Goal: Task Accomplishment & Management: Complete application form

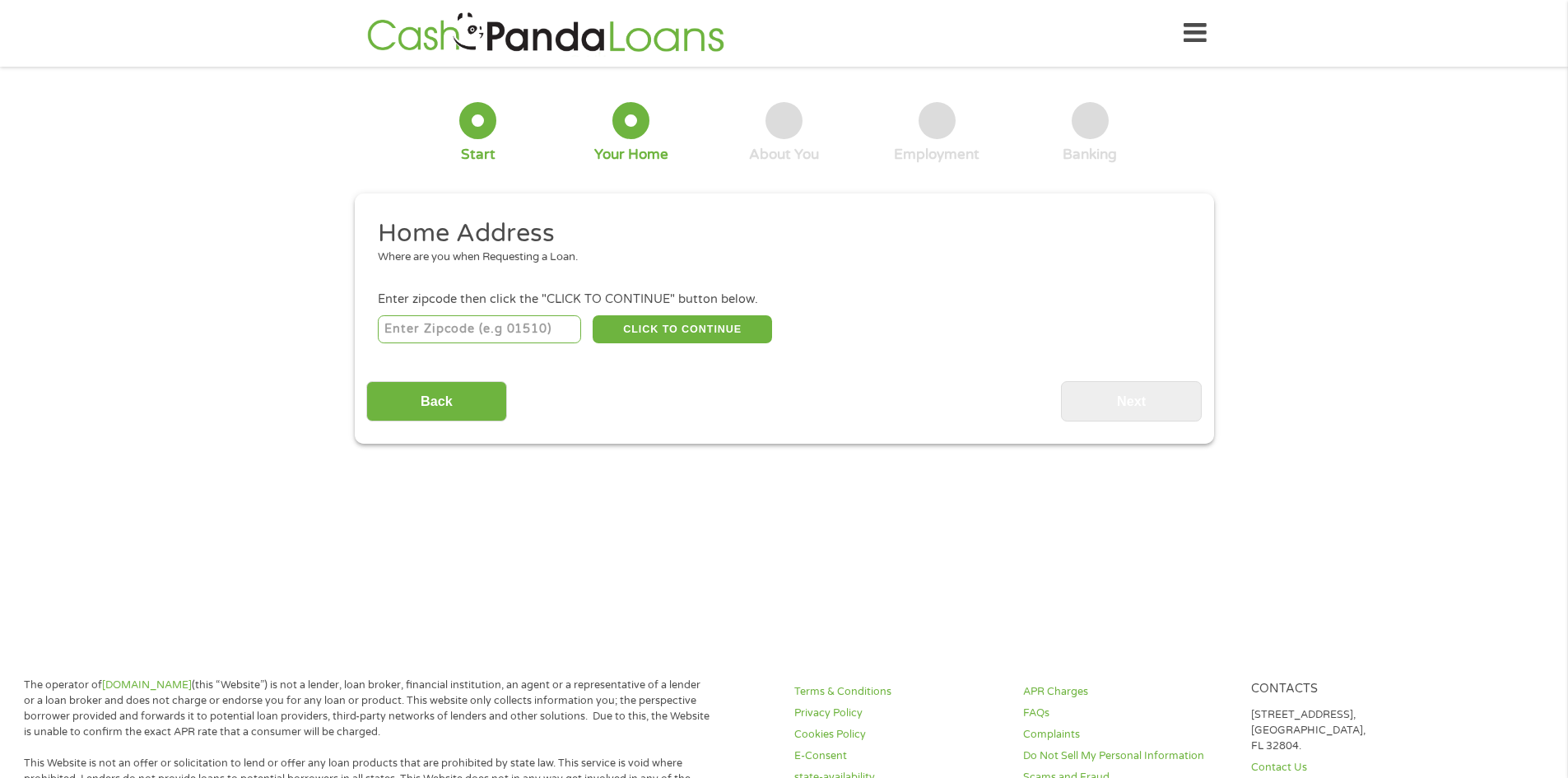
click at [538, 333] on input "number" at bounding box center [480, 329] width 203 height 28
type input "24102"
select select "[US_STATE]"
click at [705, 332] on button "CLICK TO CONTINUE" at bounding box center [682, 329] width 179 height 28
type input "24102"
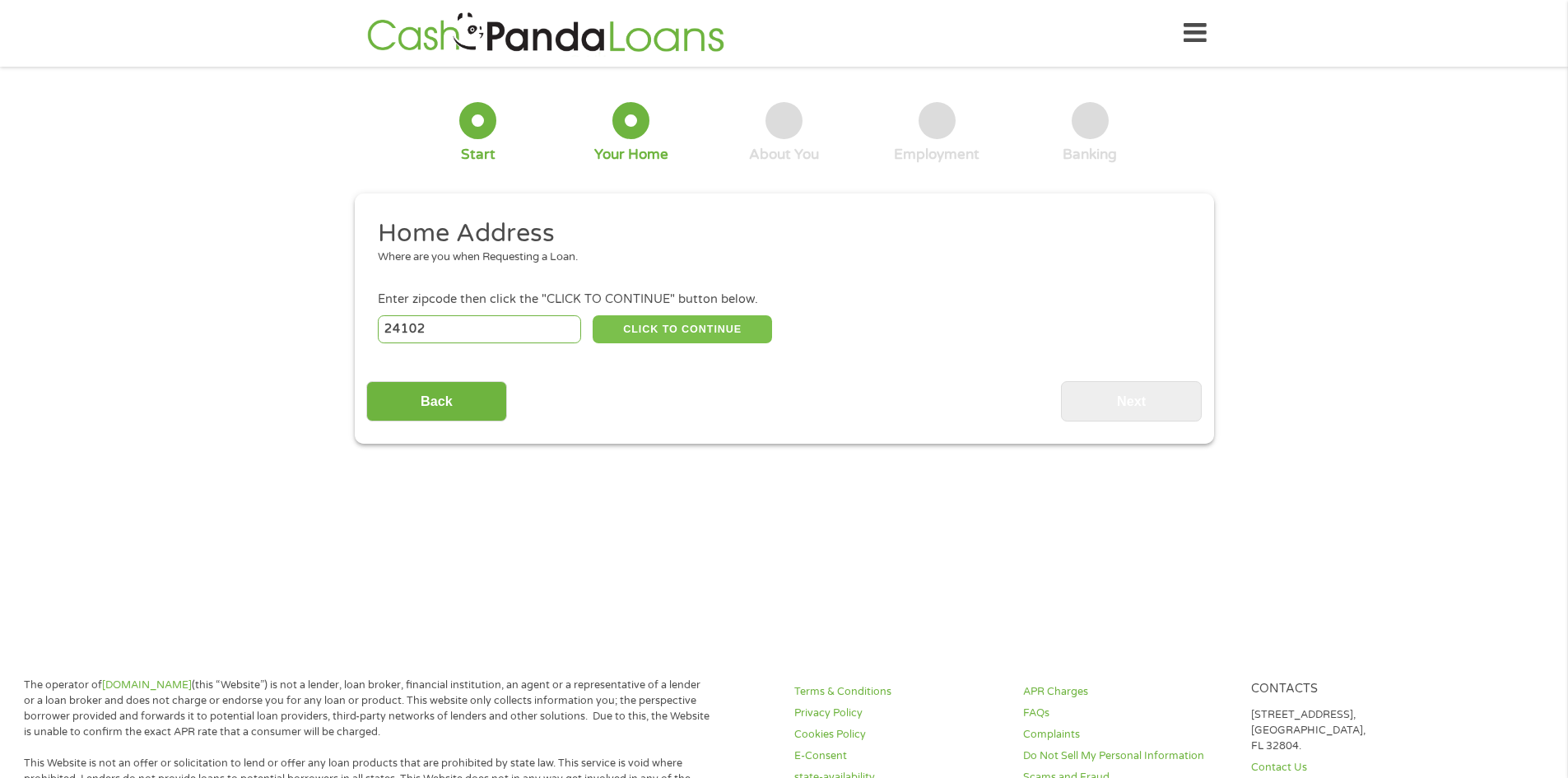
type input "[PERSON_NAME]"
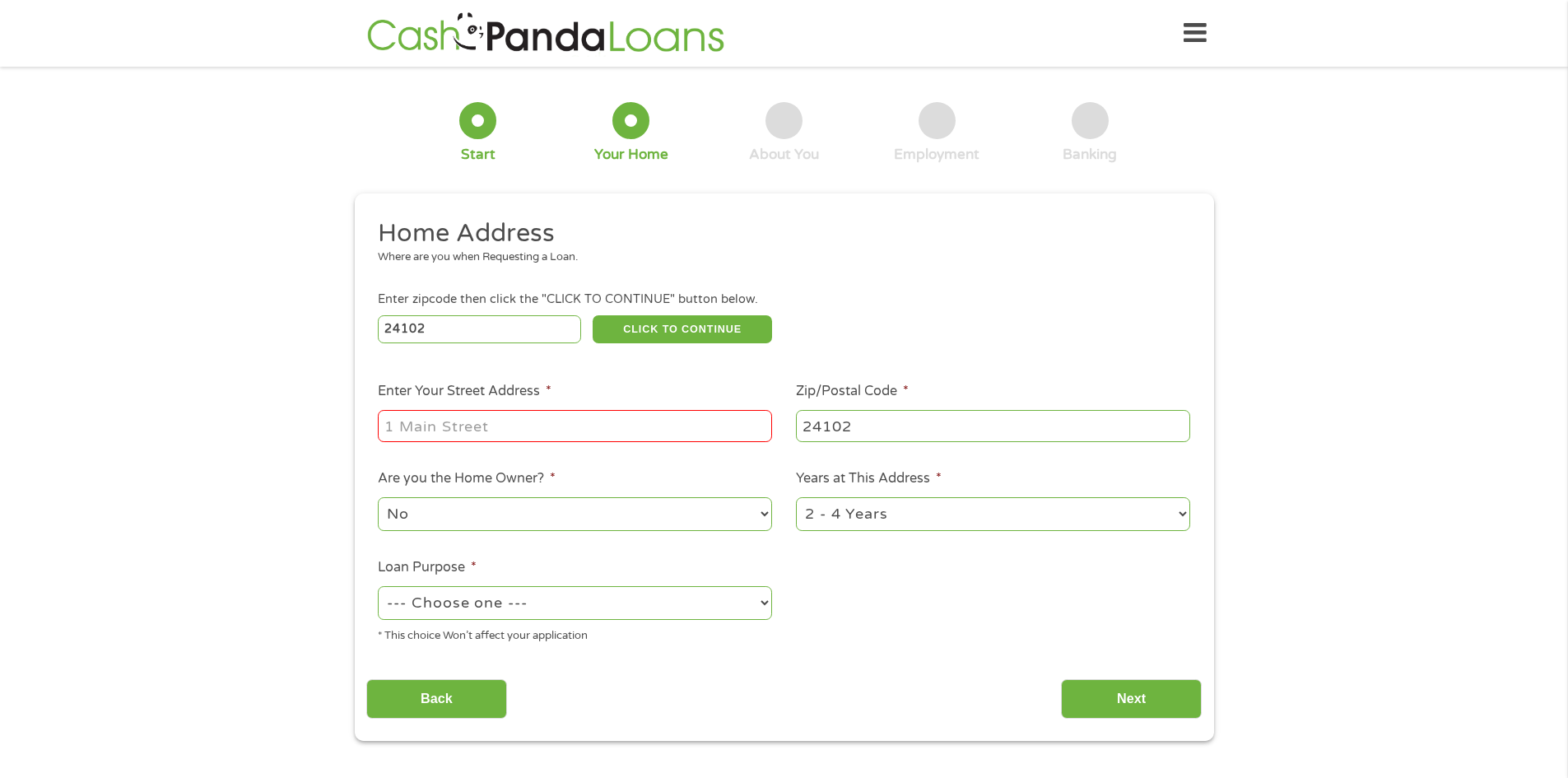
click at [643, 420] on input "Enter Your Street Address *" at bounding box center [575, 426] width 394 height 31
type input "41 Stagecoach Dr"
click at [709, 518] on select "No Yes" at bounding box center [575, 513] width 394 height 34
select select "yes"
click at [378, 497] on select "No Yes" at bounding box center [575, 513] width 394 height 34
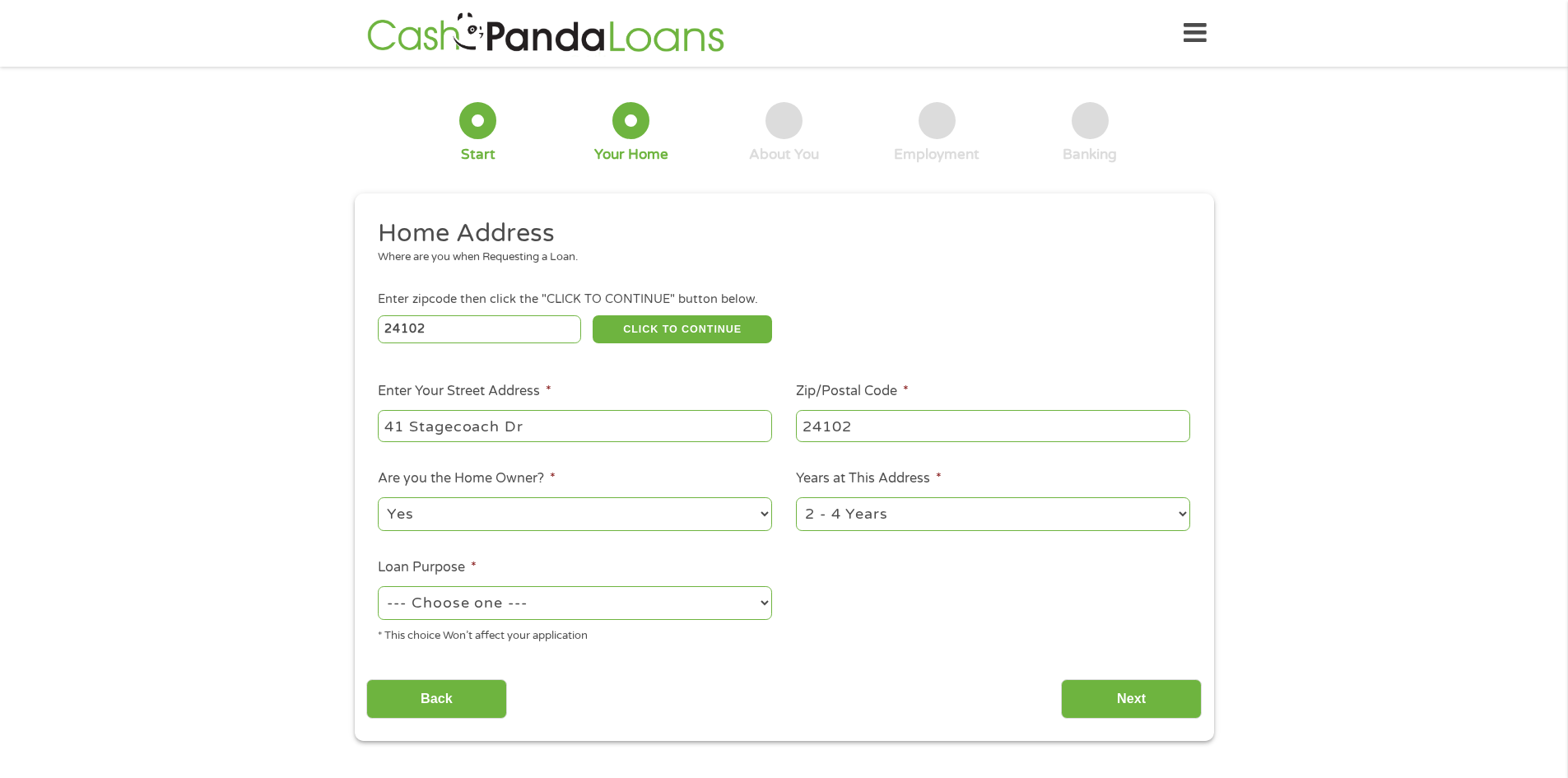
click at [671, 613] on select "--- Choose one --- Pay Bills Debt Consolidation Home Improvement Major Purchase…" at bounding box center [575, 603] width 394 height 34
select select "paybills"
click at [378, 586] on select "--- Choose one --- Pay Bills Debt Consolidation Home Improvement Major Purchase…" at bounding box center [575, 603] width 394 height 34
click at [1140, 691] on input "Next" at bounding box center [1131, 699] width 141 height 41
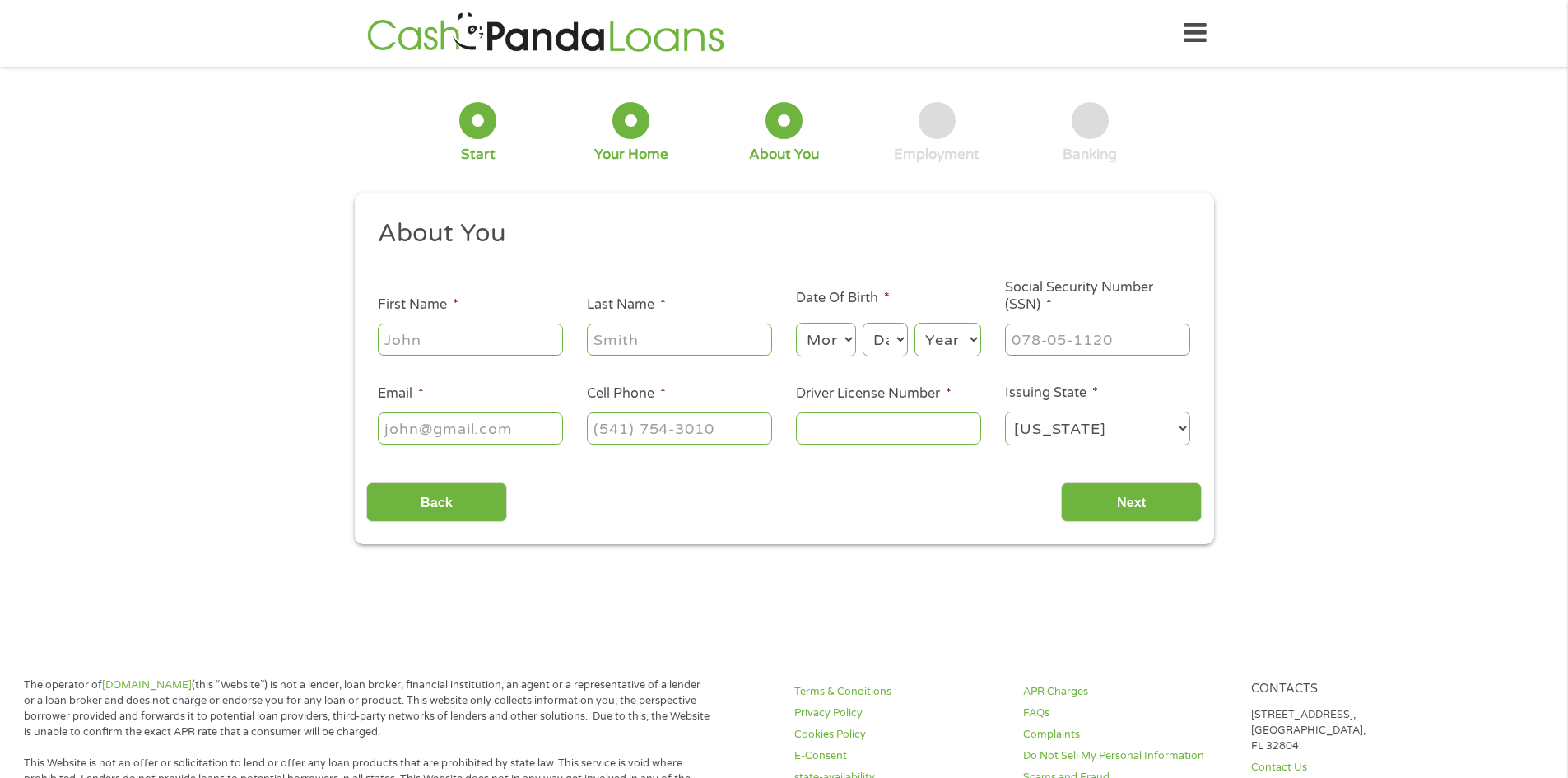
click at [482, 328] on input "First Name *" at bounding box center [471, 339] width 185 height 31
type input "Austin"
type input "[PERSON_NAME]"
click at [845, 337] on select "Month 1 2 3 4 5 6 7 8 9 10 11 12" at bounding box center [826, 339] width 60 height 34
select select "6"
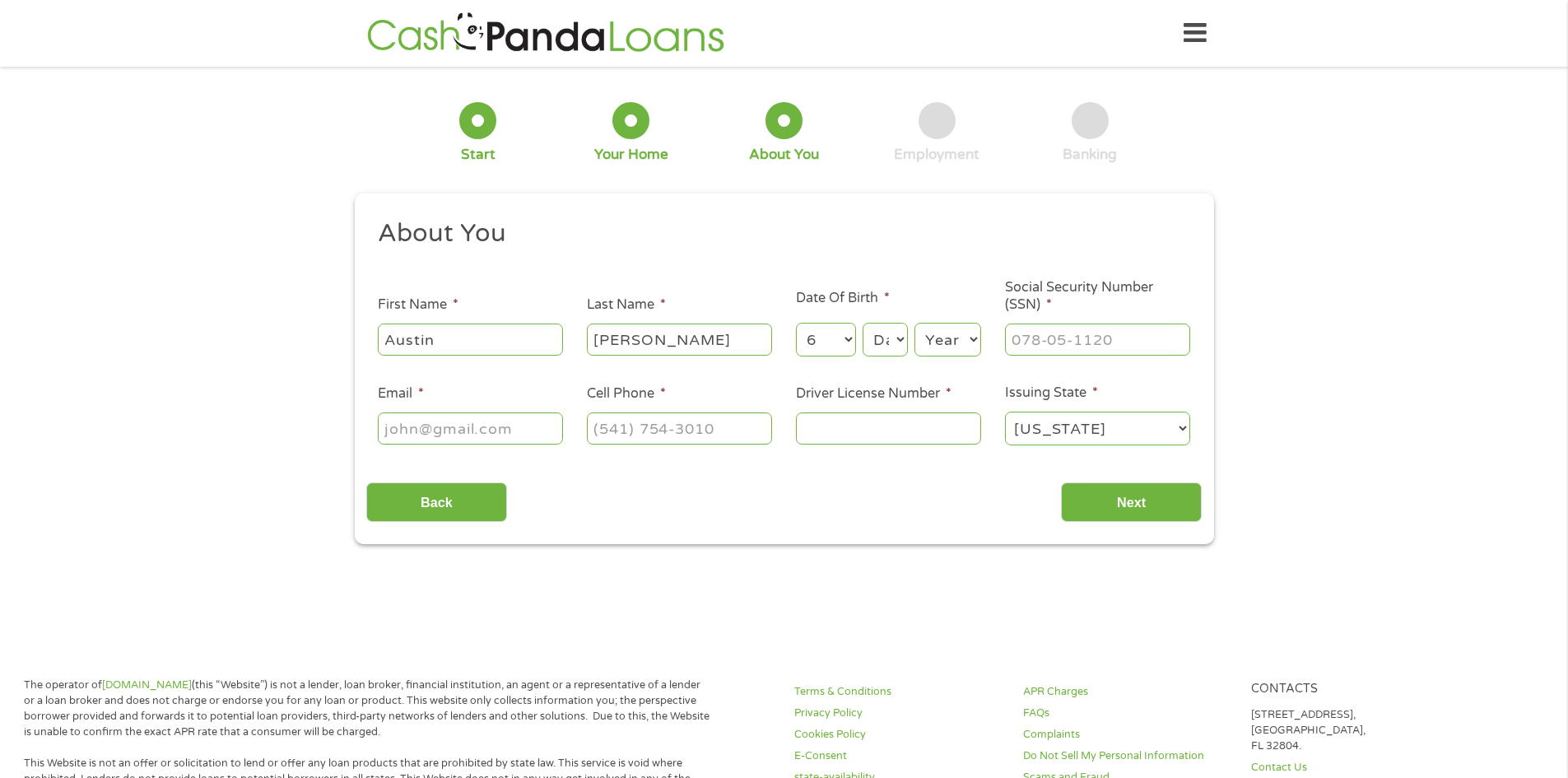
click at [796, 322] on select "Month 1 2 3 4 5 6 7 8 9 10 11 12" at bounding box center [826, 339] width 60 height 34
click at [892, 341] on select "Day 1 2 3 4 5 6 7 8 9 10 11 12 13 14 15 16 17 18 19 20 21 22 23 24 25 26 27 28 …" at bounding box center [885, 339] width 45 height 34
select select "14"
click at [863, 322] on select "Day 1 2 3 4 5 6 7 8 9 10 11 12 13 14 15 16 17 18 19 20 21 22 23 24 25 26 27 28 …" at bounding box center [885, 339] width 45 height 34
click at [957, 336] on select "Year [DATE] 2006 2005 2004 2003 2002 2001 2000 1999 1998 1997 1996 1995 1994 19…" at bounding box center [948, 339] width 67 height 34
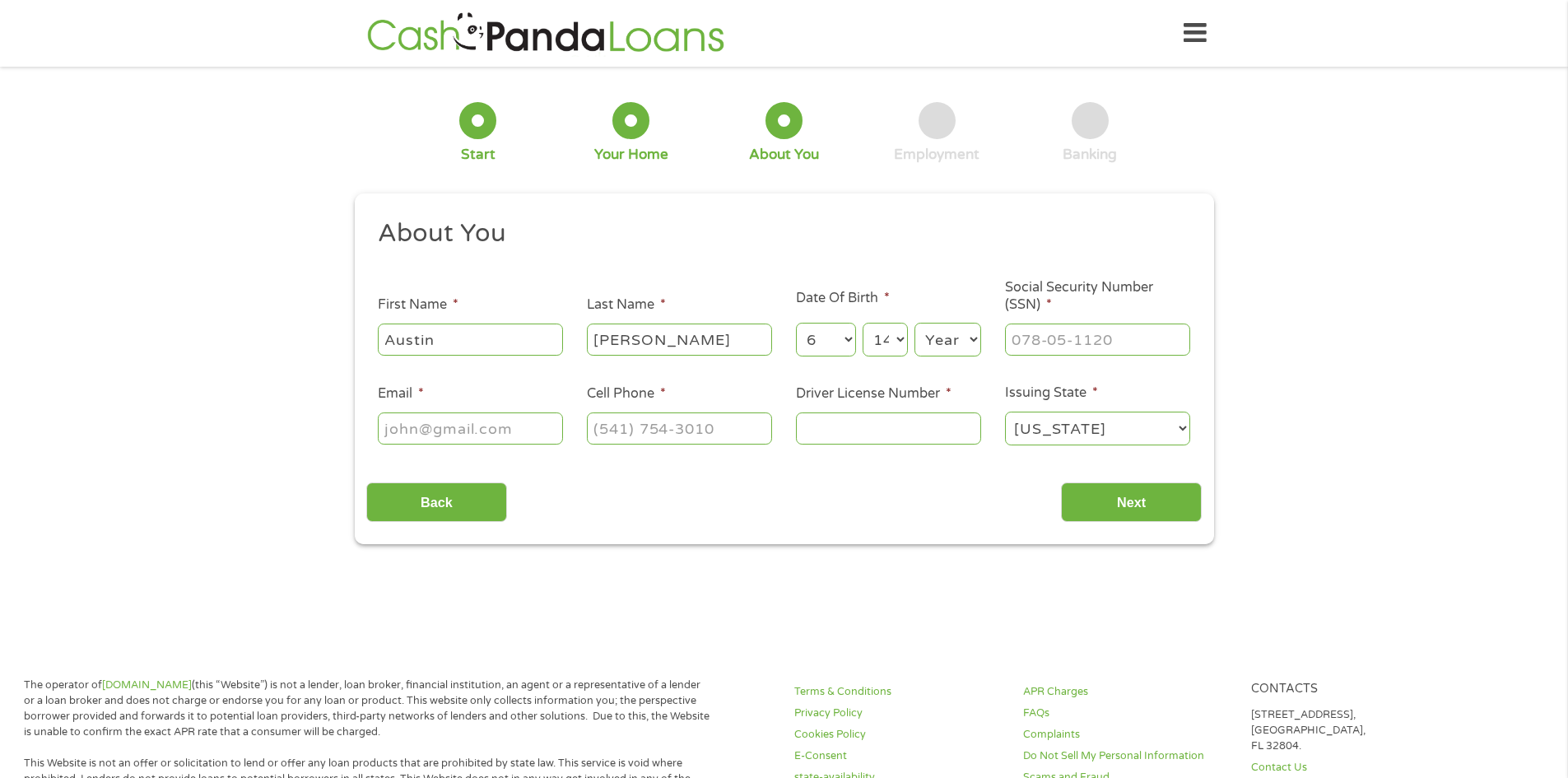
select select "1997"
click at [915, 322] on select "Year [DATE] 2006 2005 2004 2003 2002 2001 2000 1999 1998 1997 1996 1995 1994 19…" at bounding box center [948, 339] width 67 height 34
click at [1089, 333] on input "___-__-____" at bounding box center [1098, 339] width 185 height 31
type input "226-79-9826"
click at [447, 430] on input "Email *" at bounding box center [471, 428] width 185 height 31
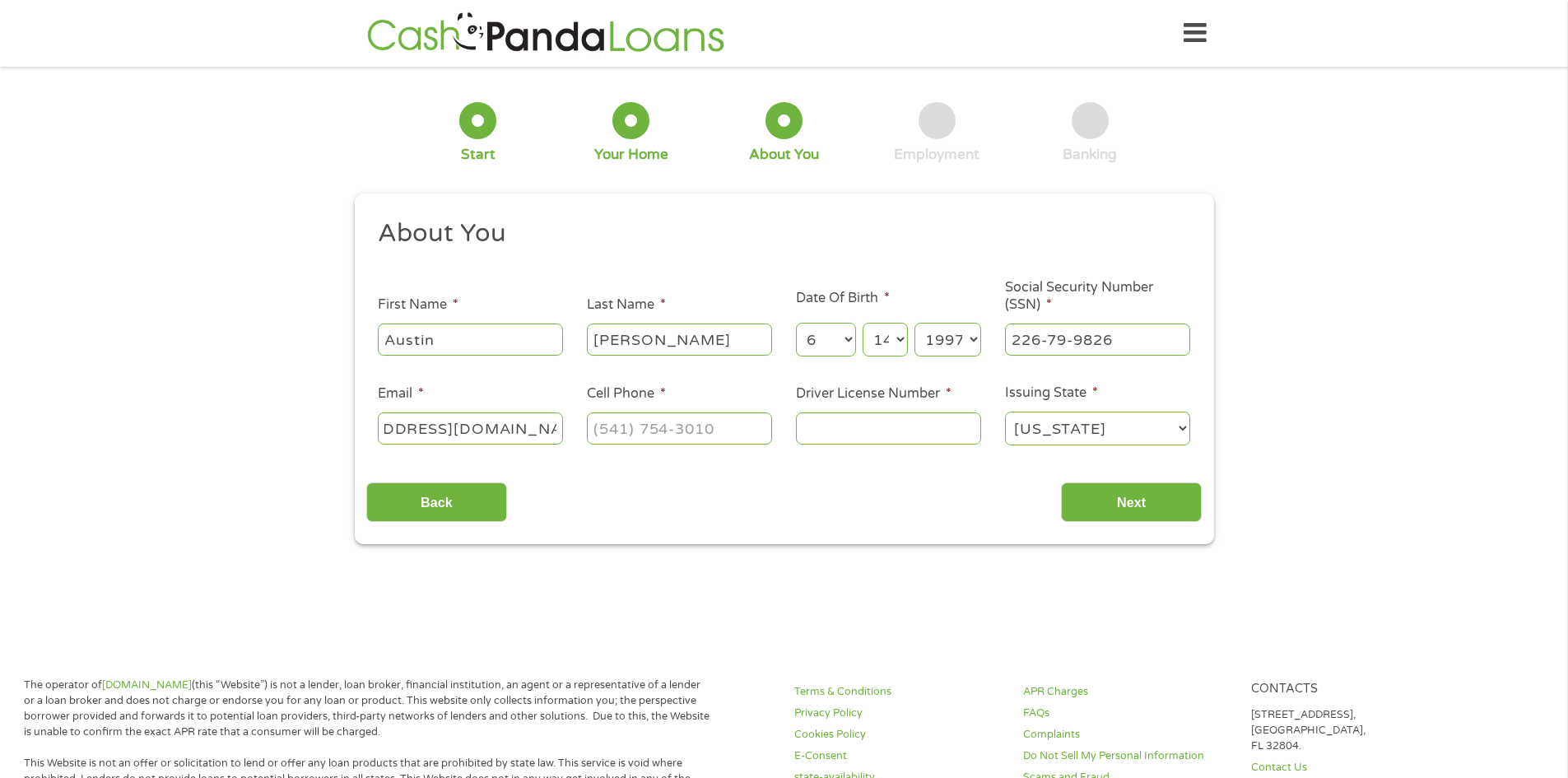
scroll to position [0, 103]
type input "[EMAIL_ADDRESS][DOMAIN_NAME]"
click at [657, 431] on input "(___) ___-____" at bounding box center [680, 428] width 185 height 31
type input "[PHONE_NUMBER]"
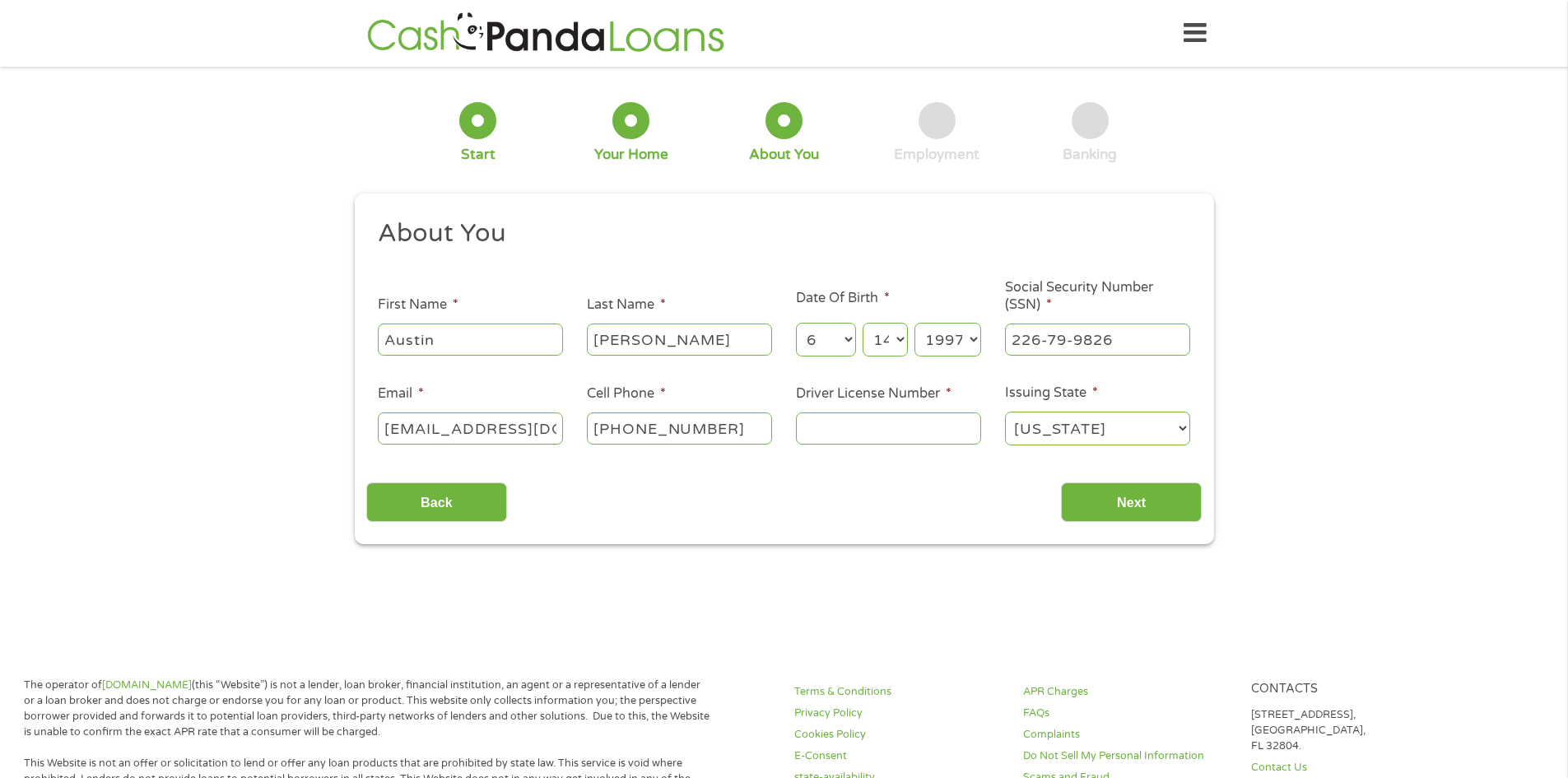
click at [849, 436] on input "Driver License Number *" at bounding box center [889, 428] width 185 height 31
type input "T63372143"
click at [1136, 499] on input "Next" at bounding box center [1131, 502] width 141 height 41
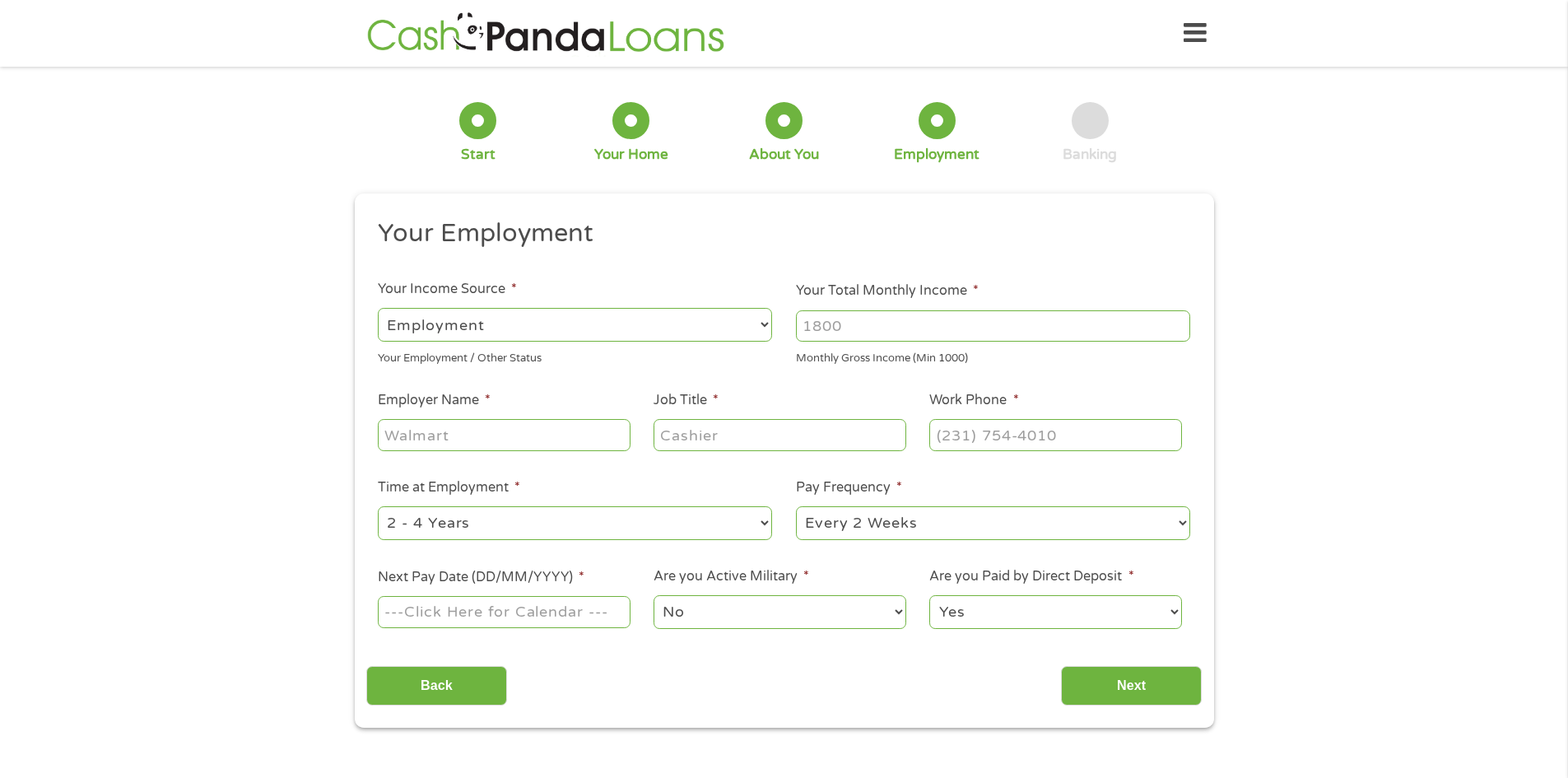
scroll to position [7, 7]
click at [925, 322] on input "Your Total Monthly Income *" at bounding box center [993, 326] width 394 height 31
type input "3000"
click at [533, 443] on input "Employer Name *" at bounding box center [504, 435] width 252 height 31
type input "Henry county psa"
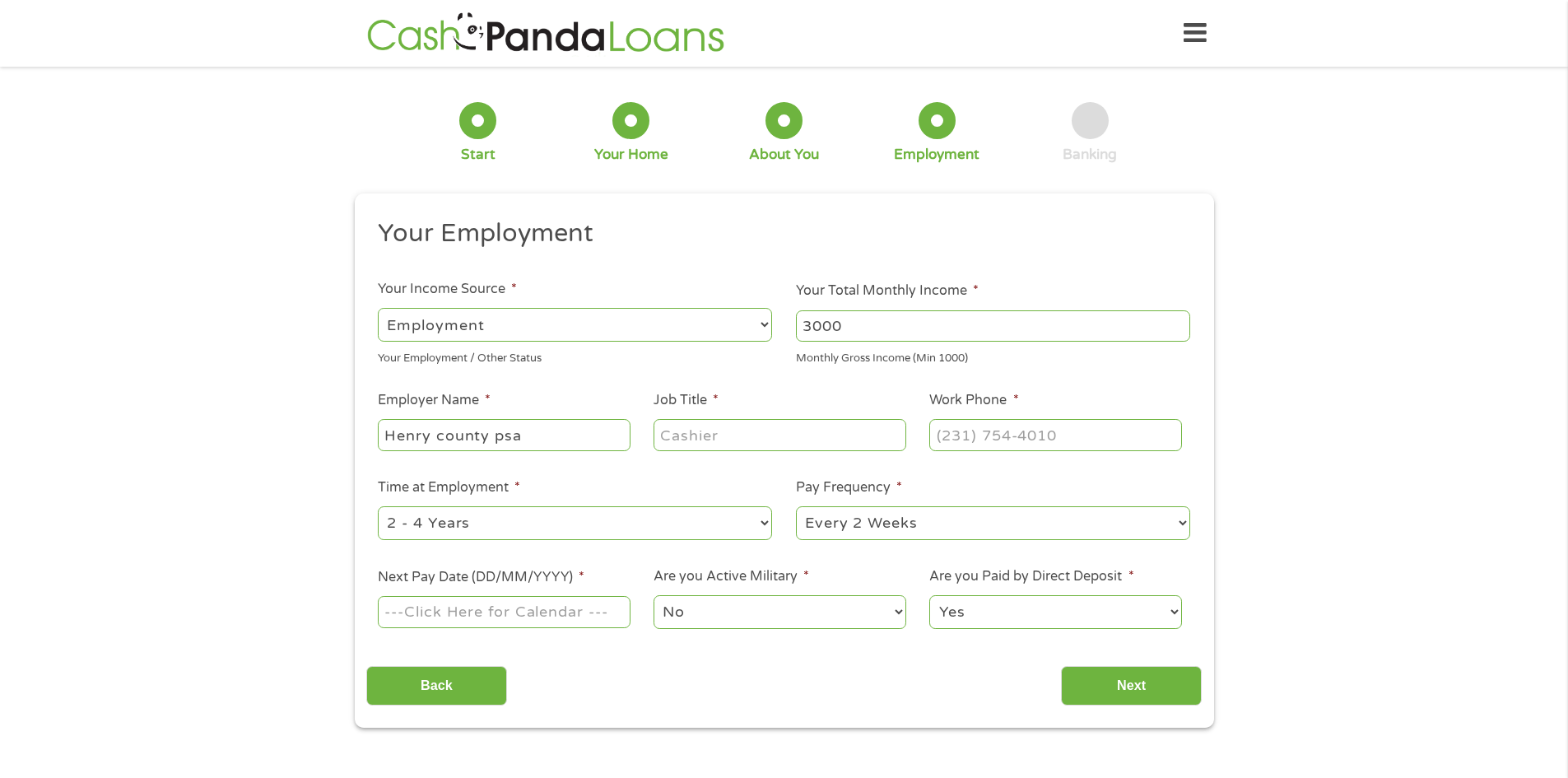
click at [815, 436] on input "Job Title *" at bounding box center [779, 435] width 252 height 31
type input "mechaninc"
click at [1043, 431] on input "(___) ___-____" at bounding box center [1055, 435] width 252 height 31
type input "[PHONE_NUMBER]"
click at [744, 527] on select "--- Choose one --- 1 Year or less 1 - 2 Years 2 - 4 Years Over 4 Years" at bounding box center [575, 523] width 394 height 34
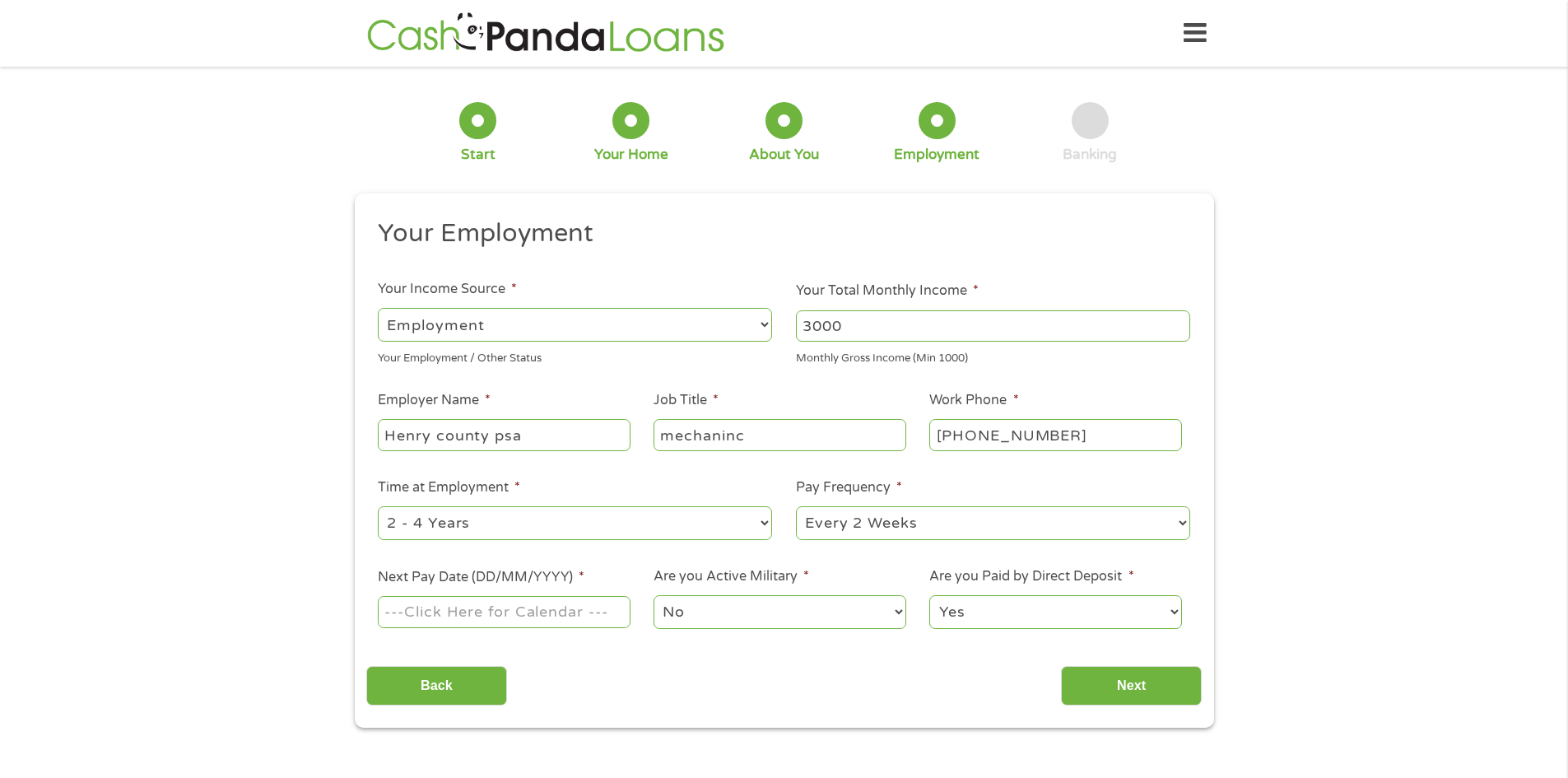
select select "12months"
click at [378, 506] on select "--- Choose one --- 1 Year or less 1 - 2 Years 2 - 4 Years Over 4 Years" at bounding box center [575, 523] width 394 height 34
drag, startPoint x: 1131, startPoint y: 529, endPoint x: 1120, endPoint y: 527, distance: 11.2
click at [1130, 529] on select "--- Choose one --- Every 2 Weeks Every Week Monthly Semi-Monthly" at bounding box center [993, 523] width 394 height 34
select select "semimonthly"
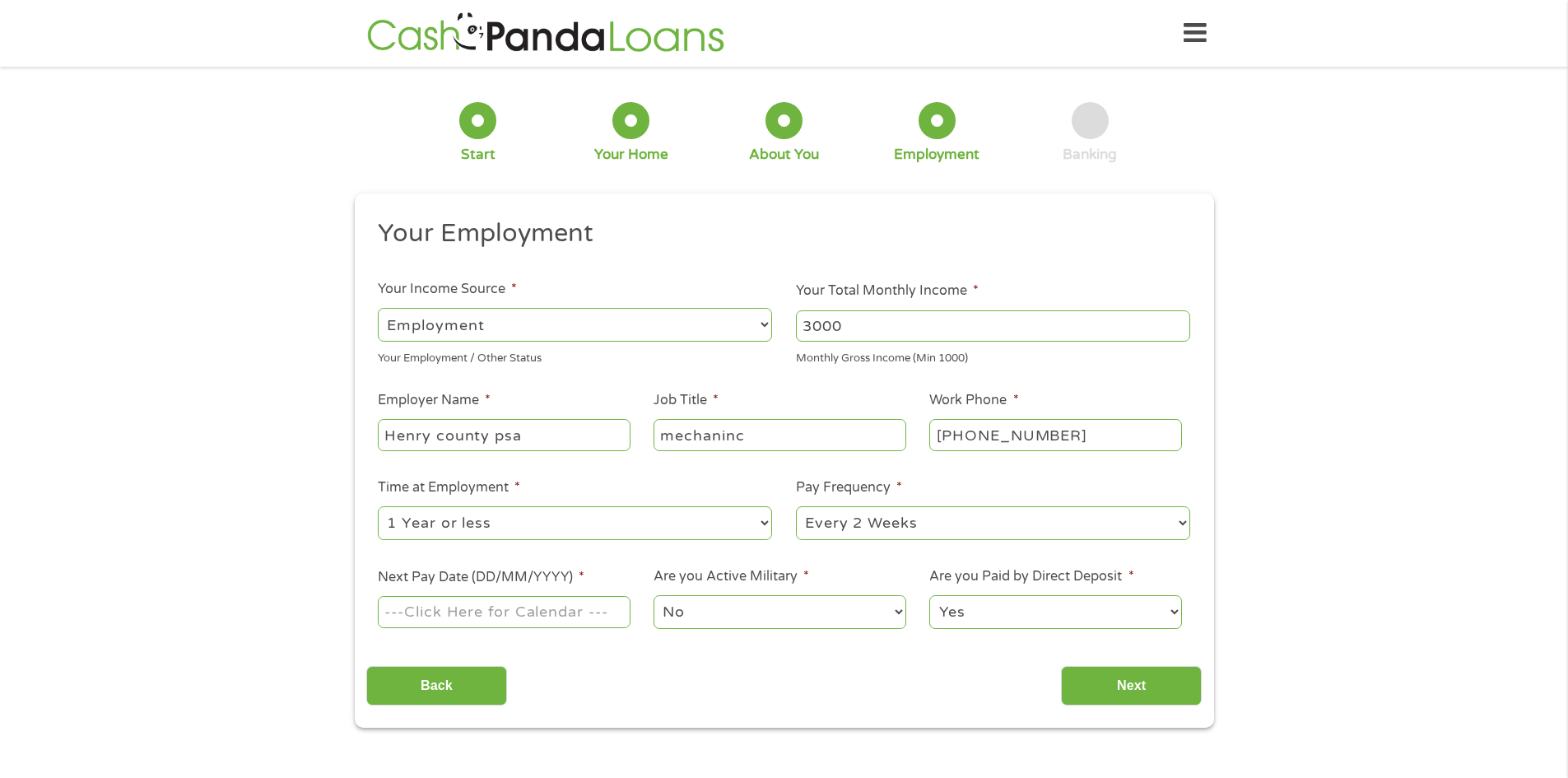
click at [796, 506] on select "--- Choose one --- Every 2 Weeks Every Week Monthly Semi-Monthly" at bounding box center [993, 523] width 394 height 34
click at [576, 618] on input "Next Pay Date (DD/MM/YYYY) *" at bounding box center [504, 612] width 252 height 31
type input "[DATE]"
click at [1151, 688] on input "Next" at bounding box center [1131, 685] width 141 height 41
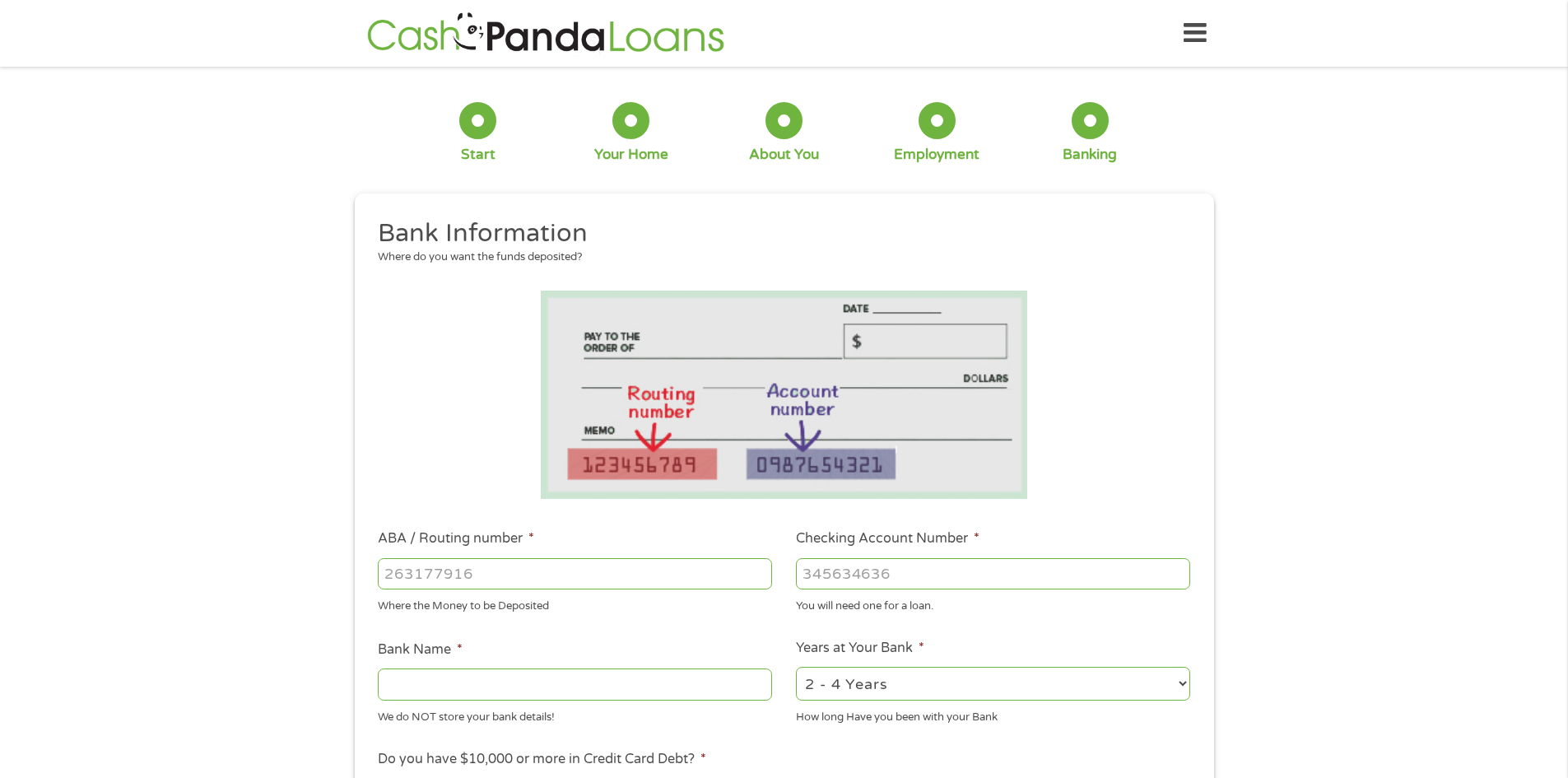
click at [648, 568] on input "ABA / Routing number *" at bounding box center [575, 574] width 394 height 31
type input "251482833"
type input "MEMBER ONE FEDERAL CREDIT UNION"
type input "251482833"
click at [911, 563] on input "Checking Account Number *" at bounding box center [993, 574] width 394 height 31
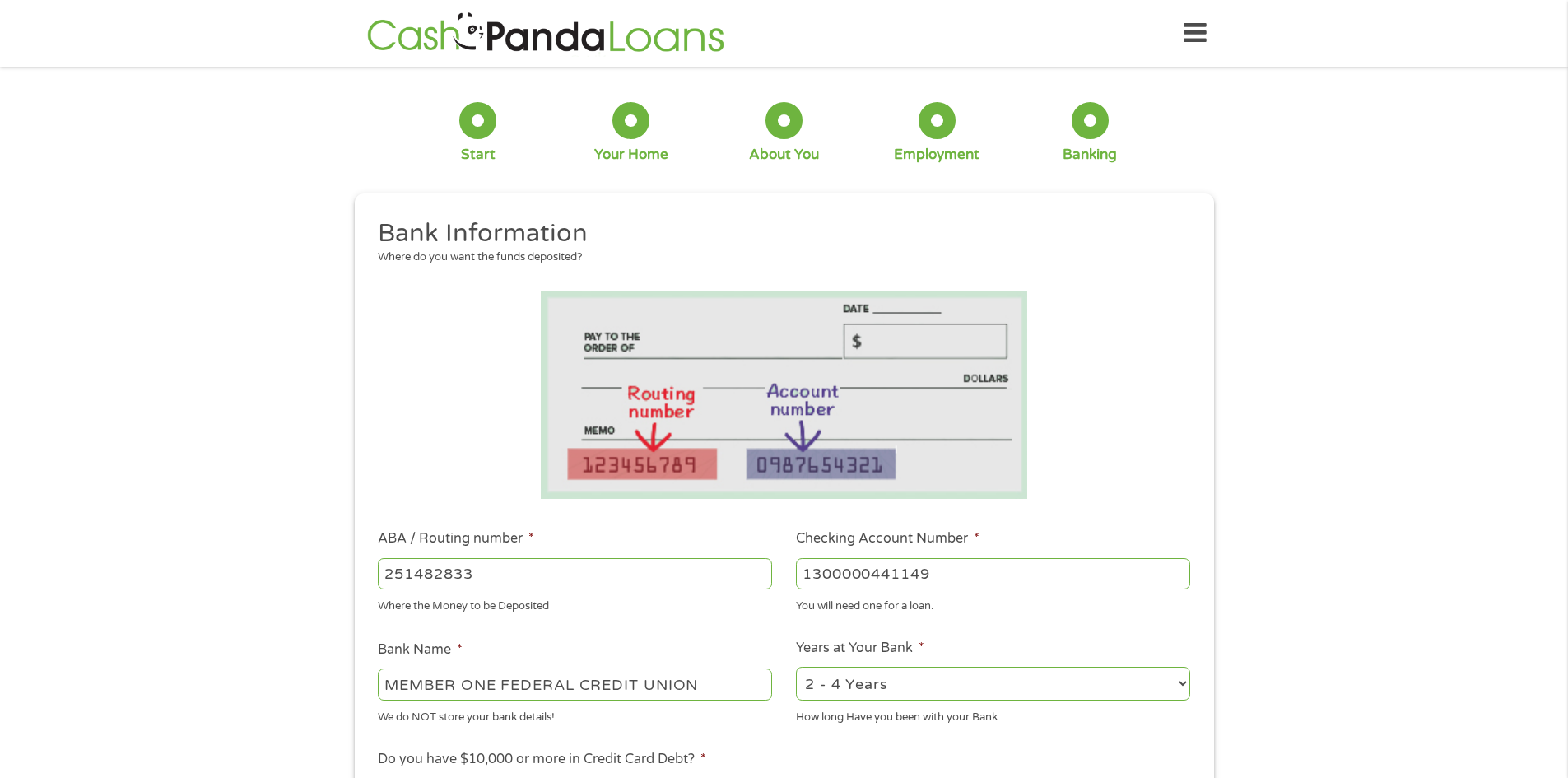
scroll to position [83, 0]
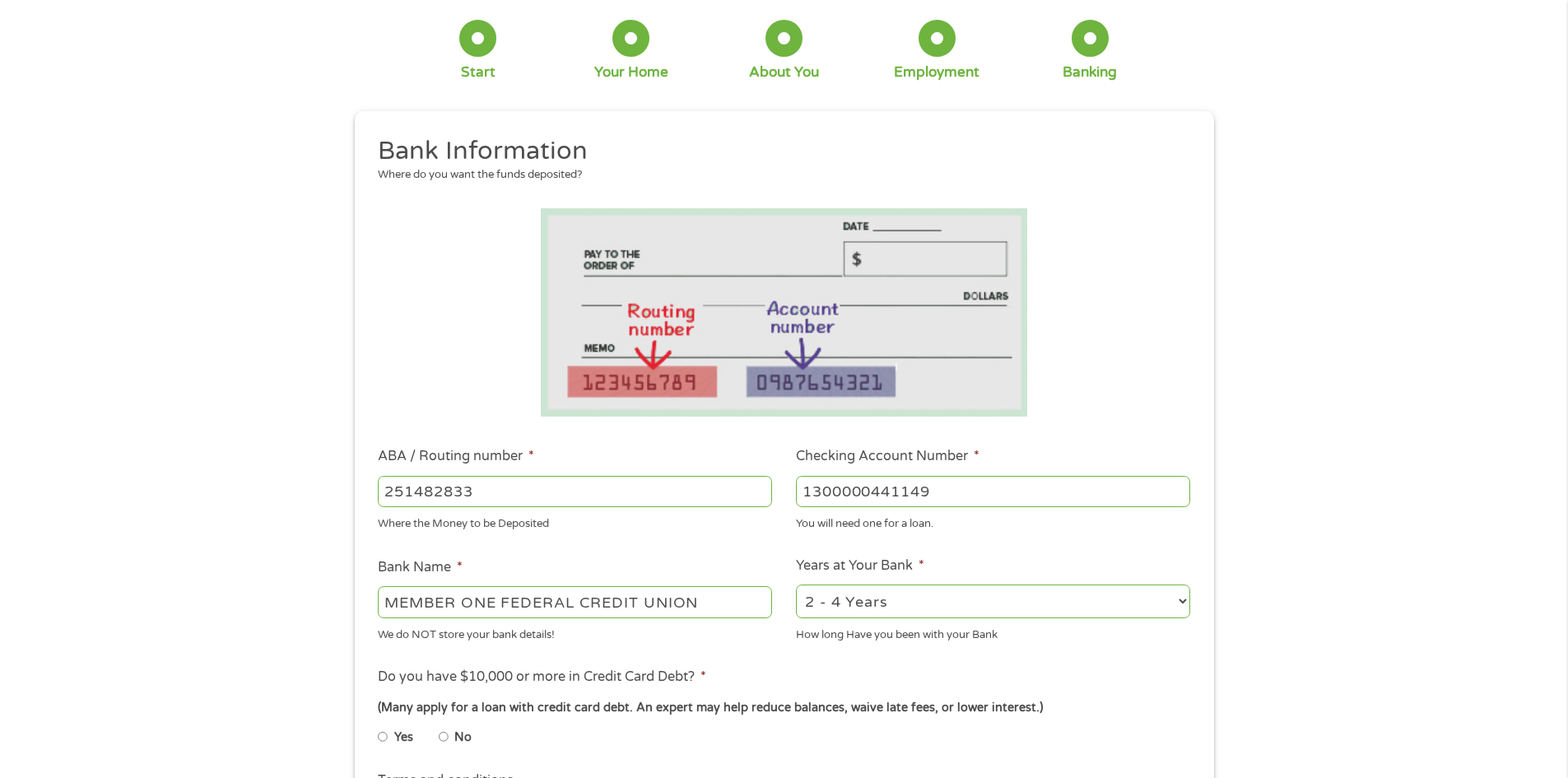
type input "1300000441149"
click at [1159, 591] on select "2 - 4 Years 6 - 12 Months 1 - 2 Years Over 4 Years" at bounding box center [993, 601] width 394 height 34
select select "24months"
click at [796, 585] on select "2 - 4 Years 6 - 12 Months 1 - 2 Years Over 4 Years" at bounding box center [993, 601] width 394 height 34
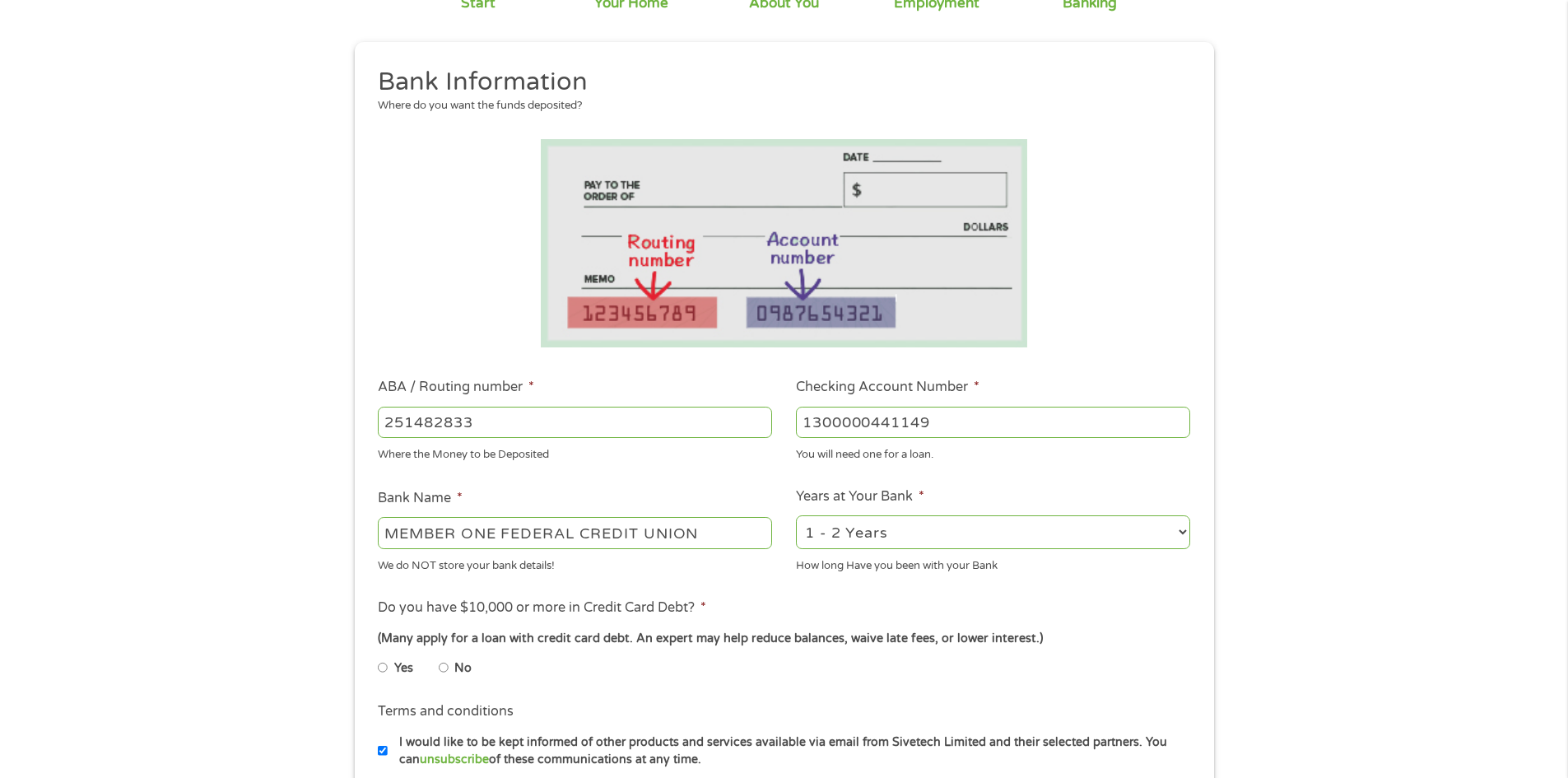
scroll to position [247, 0]
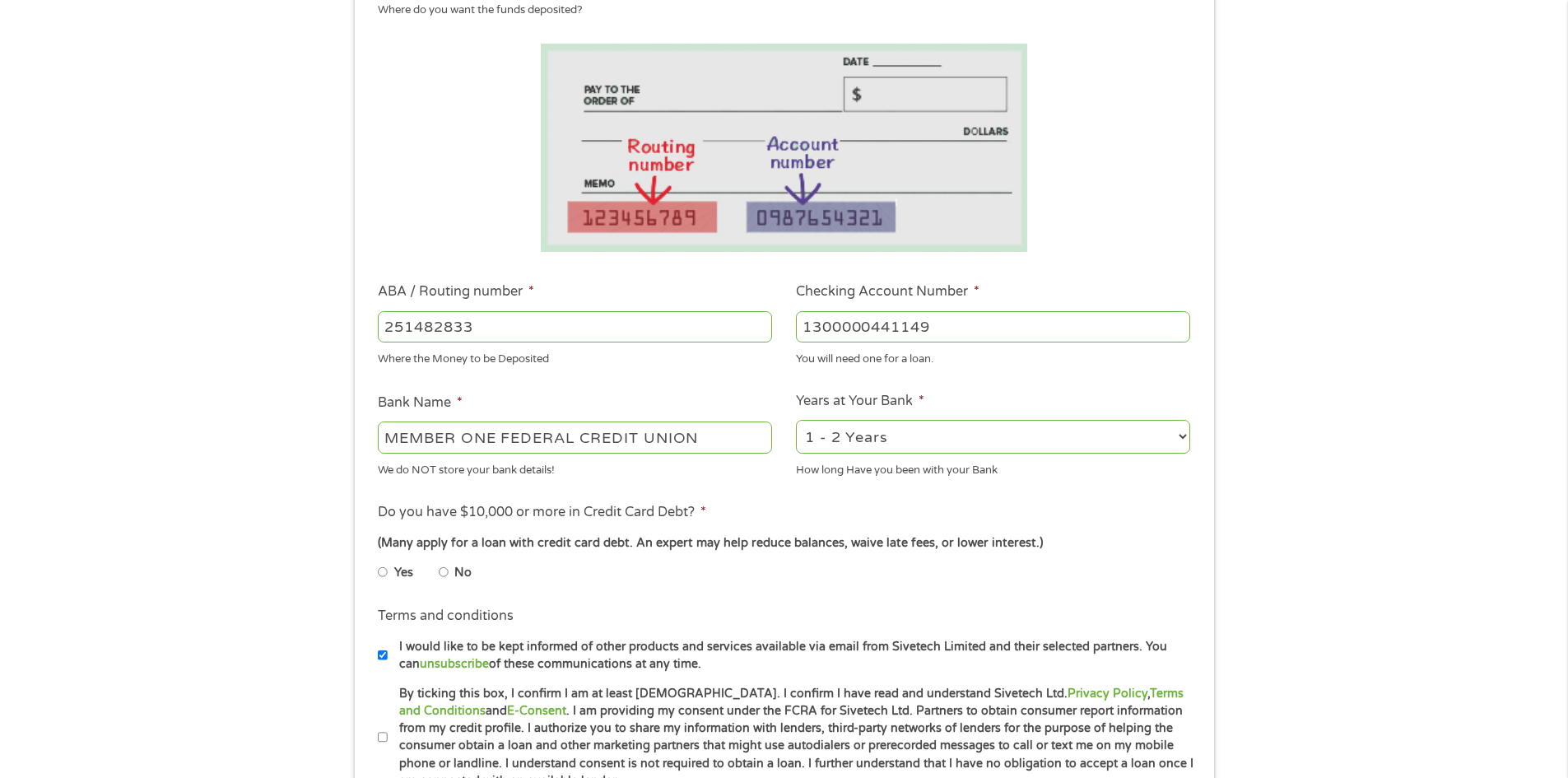
click at [445, 573] on input "No" at bounding box center [444, 572] width 10 height 26
radio input "true"
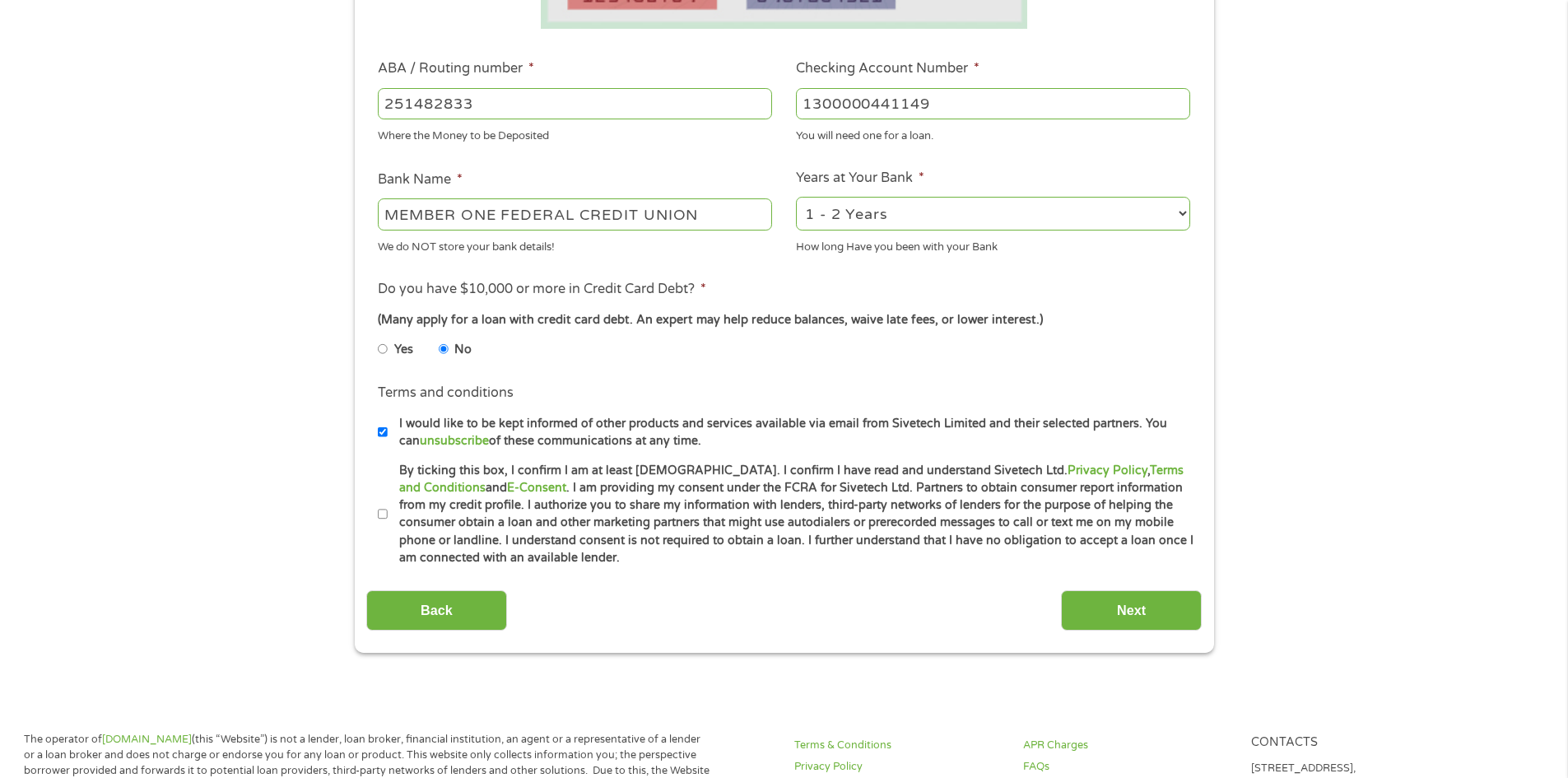
scroll to position [494, 0]
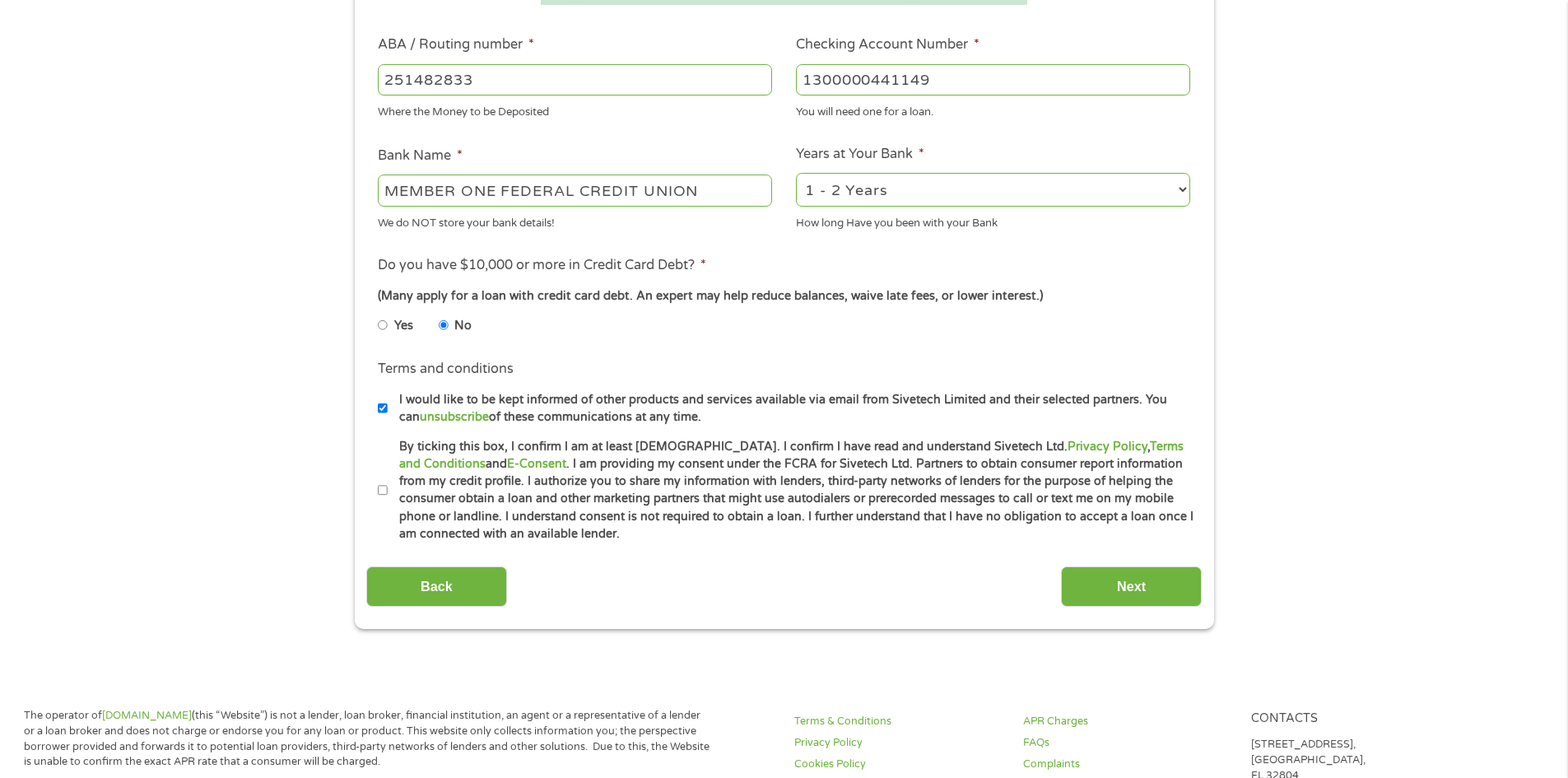
click at [388, 484] on label "By ticking this box, I confirm I am at least [DEMOGRAPHIC_DATA]. I confirm I ha…" at bounding box center [791, 490] width 808 height 105
click at [387, 484] on input "By ticking this box, I confirm I am at least [DEMOGRAPHIC_DATA]. I confirm I ha…" at bounding box center [383, 490] width 10 height 26
checkbox input "true"
click at [1139, 582] on input "Next" at bounding box center [1131, 586] width 141 height 41
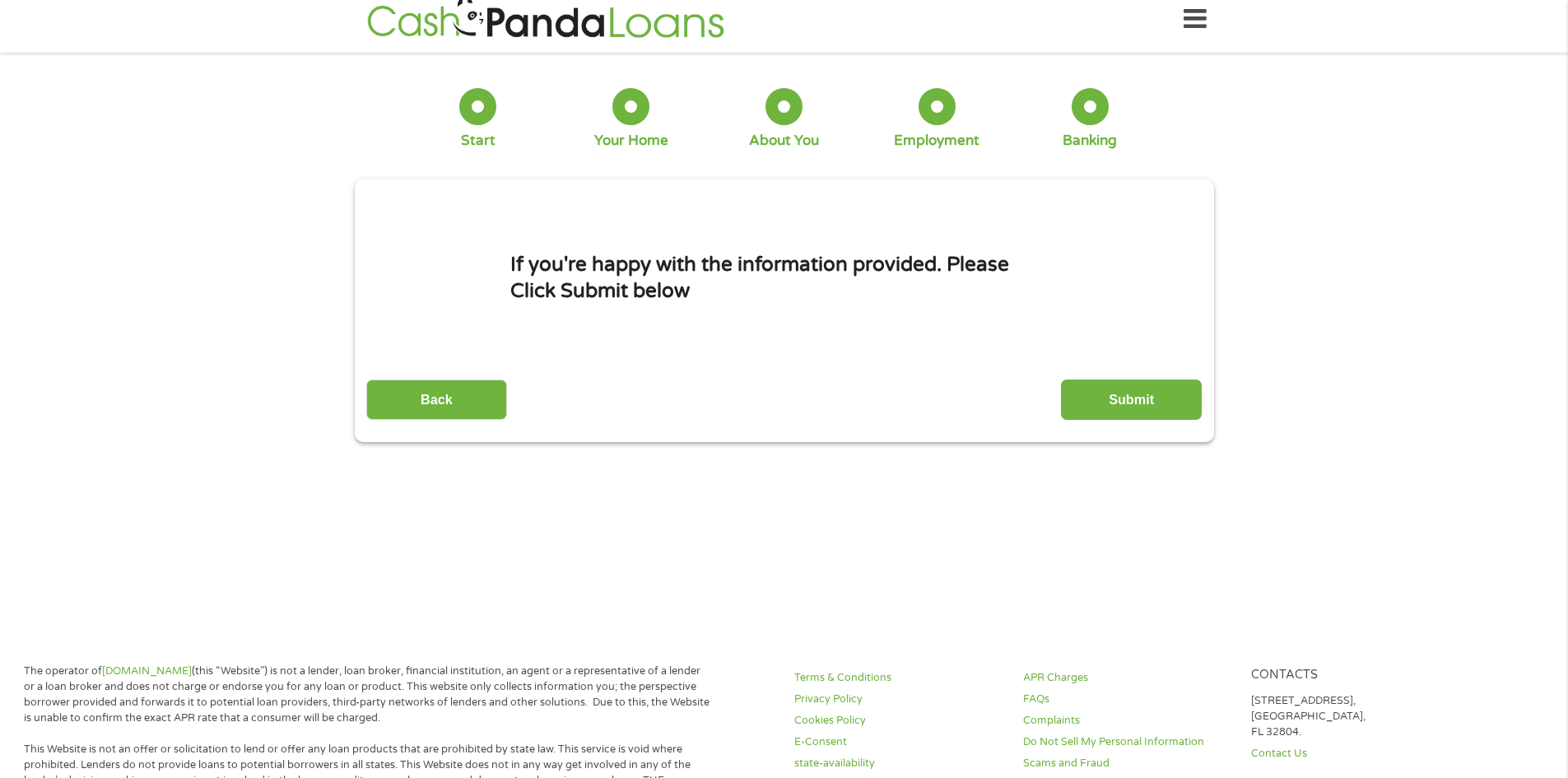
scroll to position [0, 0]
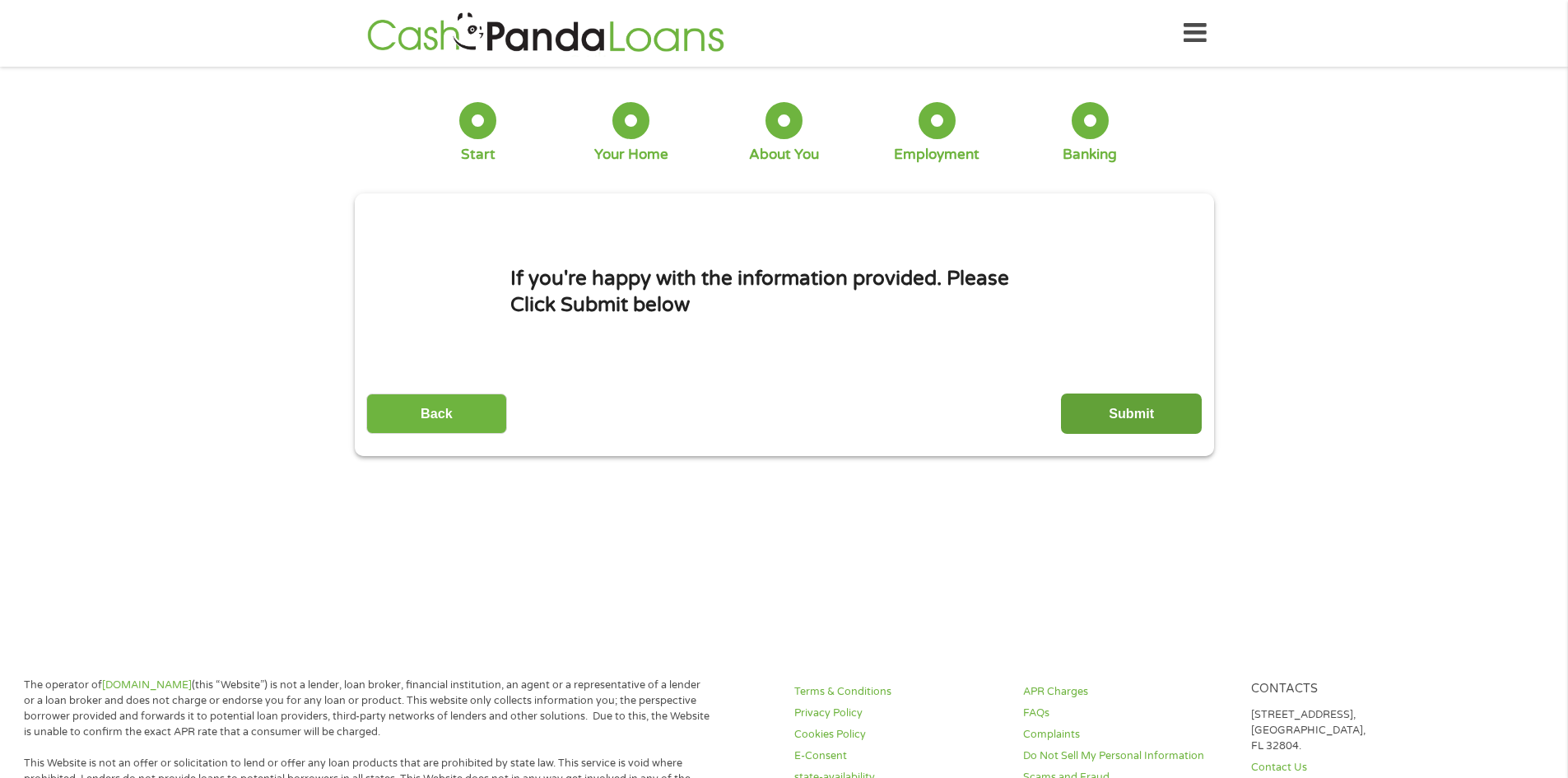
click at [1154, 404] on input "Submit" at bounding box center [1131, 413] width 141 height 41
